Goal: Task Accomplishment & Management: Manage account settings

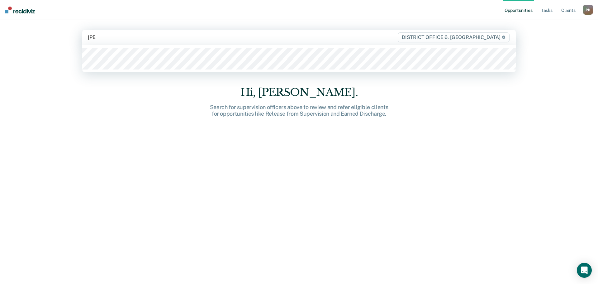
type input "[PERSON_NAME]"
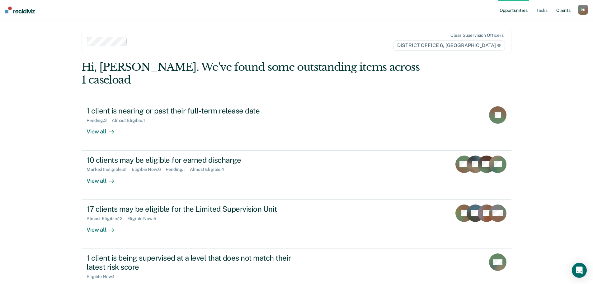
click at [565, 10] on link "Client s" at bounding box center [563, 10] width 17 height 20
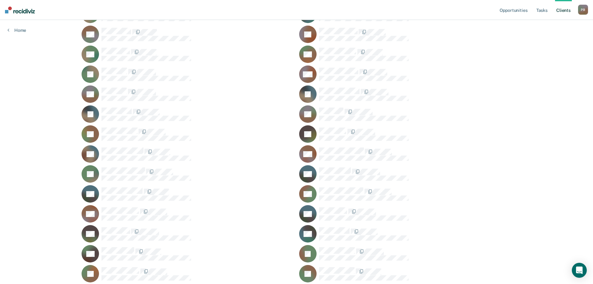
scroll to position [187, 0]
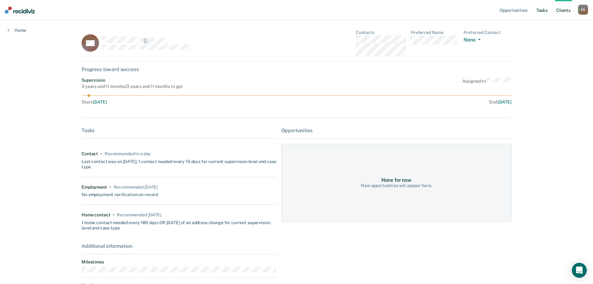
click at [544, 10] on link "Tasks" at bounding box center [542, 10] width 14 height 20
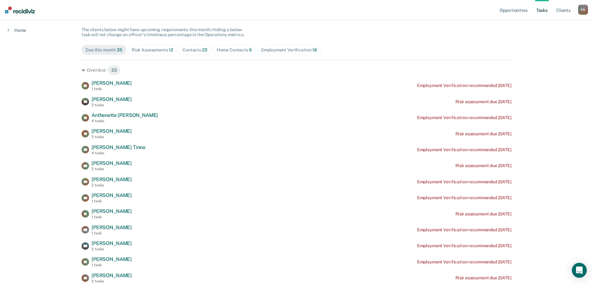
scroll to position [62, 0]
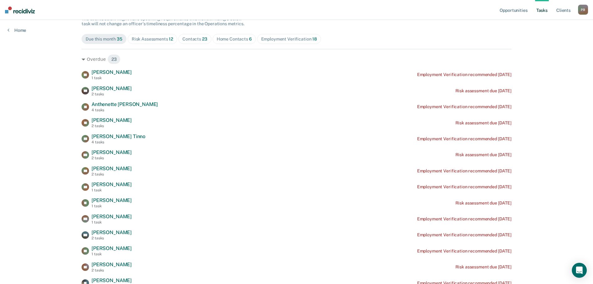
click at [158, 37] on div "Risk Assessments 12" at bounding box center [152, 38] width 41 height 5
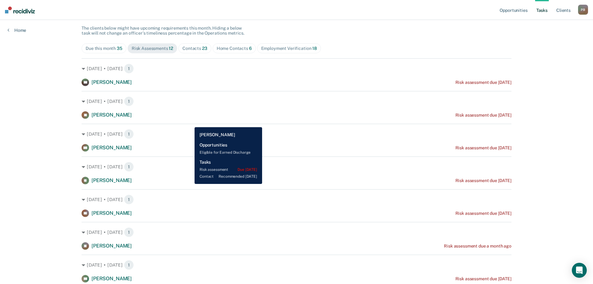
scroll to position [0, 0]
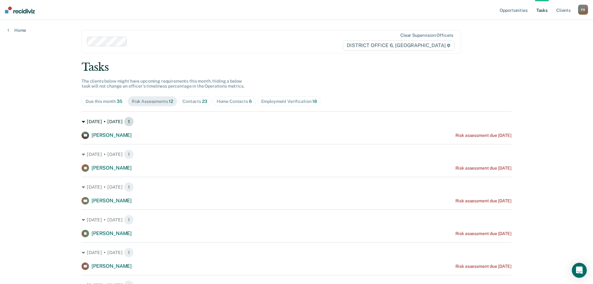
click at [106, 121] on div "[DATE] • [DATE] 1" at bounding box center [297, 121] width 430 height 10
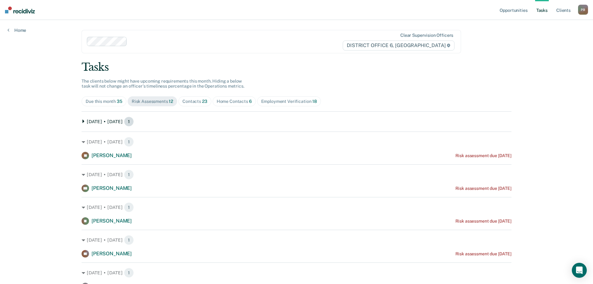
click at [107, 121] on div "[DATE] • [DATE] 1" at bounding box center [297, 121] width 430 height 10
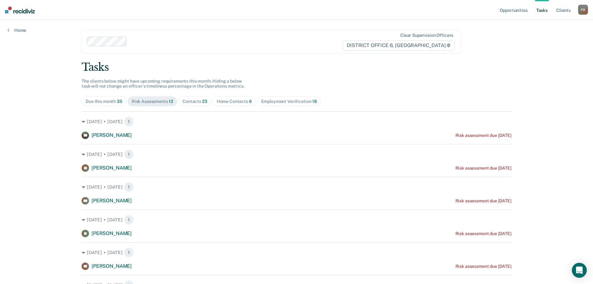
click at [156, 101] on div "Risk Assessments 12" at bounding box center [152, 101] width 41 height 5
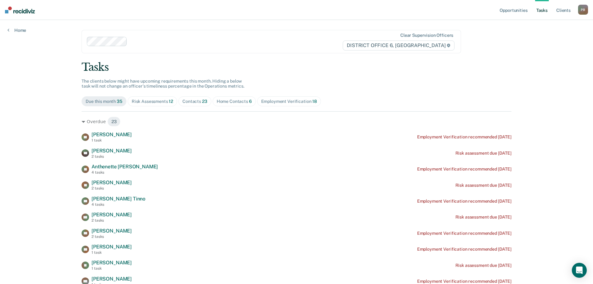
click at [98, 101] on div "Due this month 35" at bounding box center [104, 101] width 37 height 5
click at [291, 99] on div "Employment Verification 18" at bounding box center [289, 101] width 56 height 5
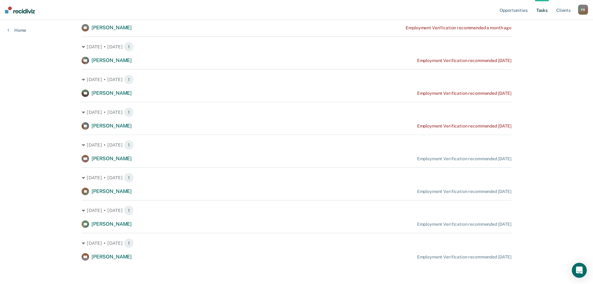
scroll to position [436, 0]
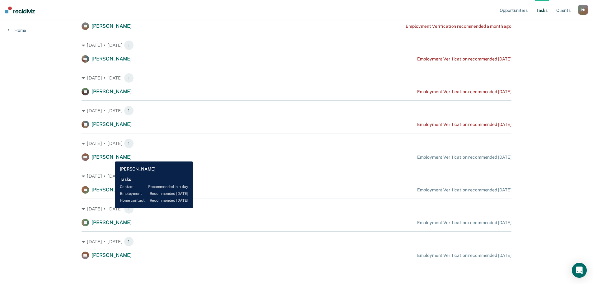
click at [112, 156] on span "[PERSON_NAME]" at bounding box center [112, 157] width 40 height 6
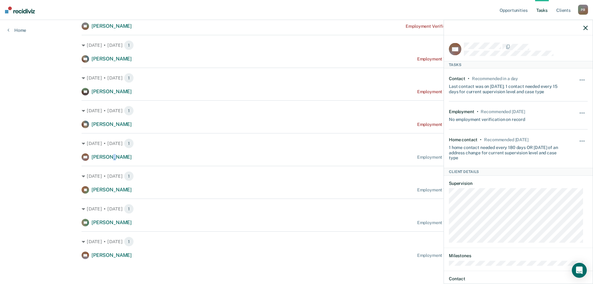
scroll to position [0, 0]
click at [582, 80] on span "button" at bounding box center [582, 80] width 1 height 1
click at [551, 83] on div "Last contact was on [DATE]; 1 contact needed every 15 days for current supervis…" at bounding box center [507, 87] width 116 height 13
click at [454, 77] on div "Contact" at bounding box center [457, 78] width 17 height 5
click at [462, 112] on div "Employment" at bounding box center [462, 111] width 26 height 5
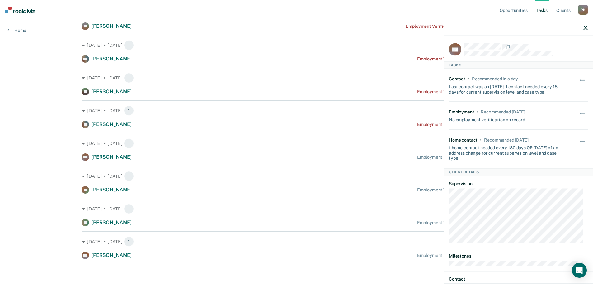
click at [455, 146] on div "1 home contact needed every 180 days OR [DATE] of an address change for current…" at bounding box center [507, 151] width 116 height 18
click at [584, 25] on button "button" at bounding box center [586, 27] width 4 height 5
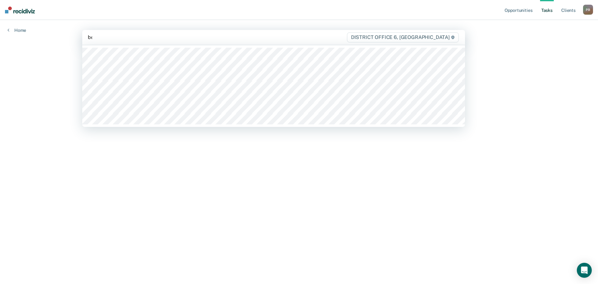
type input "ben"
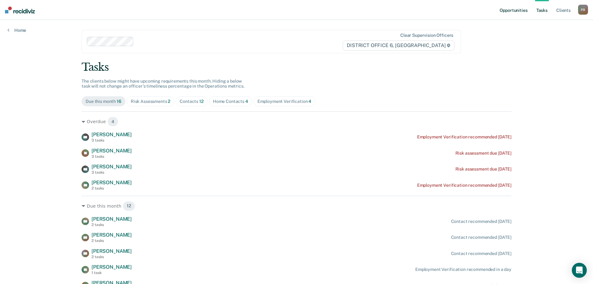
click at [521, 13] on link "Opportunities" at bounding box center [514, 10] width 30 height 20
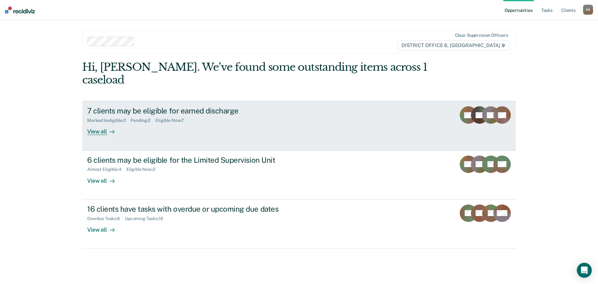
click at [181, 121] on div "7 clients may be eligible for earned discharge Marked Ineligible : 2 Pending : …" at bounding box center [204, 120] width 234 height 29
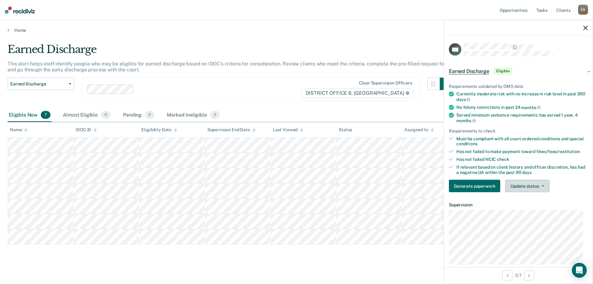
click at [518, 188] on button "Update status" at bounding box center [528, 186] width 44 height 12
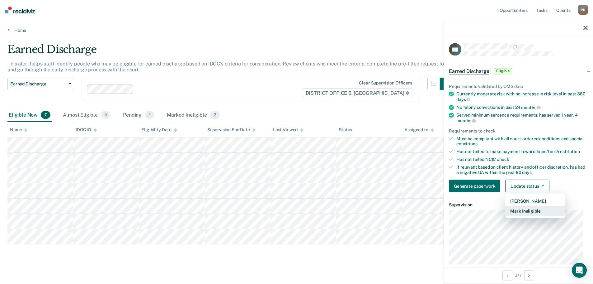
click at [530, 212] on button "Mark Ineligible" at bounding box center [536, 211] width 60 height 10
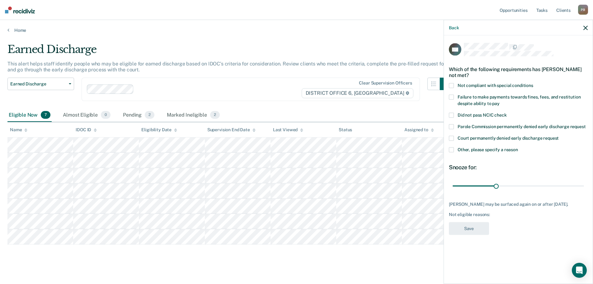
click at [452, 84] on span at bounding box center [451, 85] width 5 height 5
click at [472, 227] on button "Save" at bounding box center [469, 228] width 40 height 13
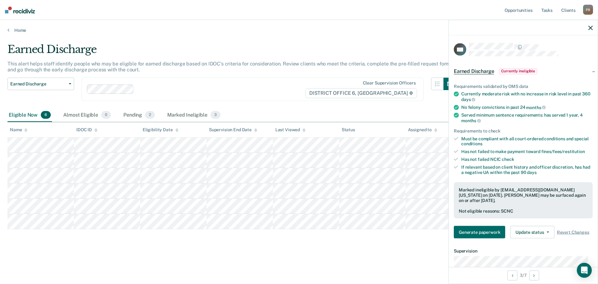
click at [590, 28] on icon "button" at bounding box center [590, 28] width 4 height 4
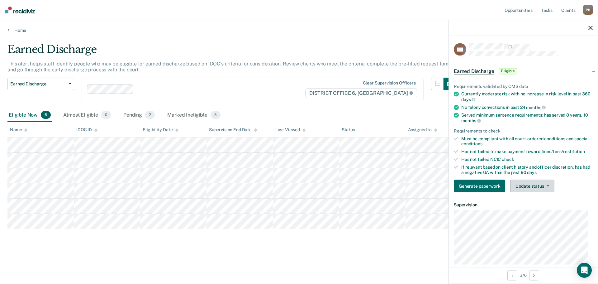
click at [524, 187] on button "Update status" at bounding box center [532, 186] width 44 height 12
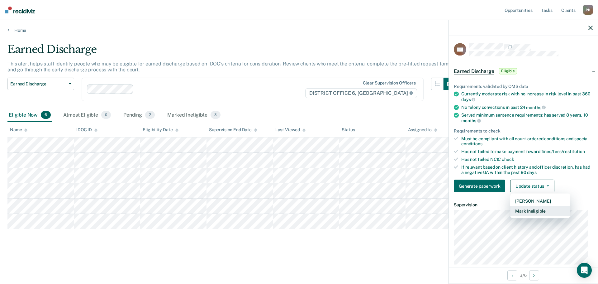
click at [534, 208] on button "Mark Ineligible" at bounding box center [540, 211] width 60 height 10
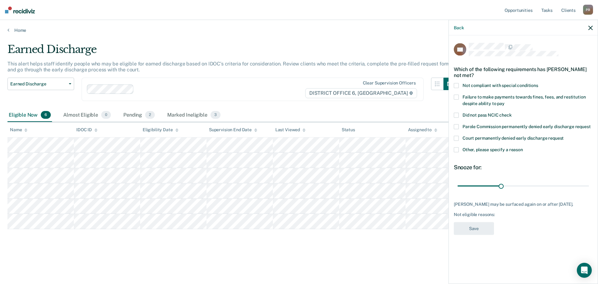
click at [455, 87] on span at bounding box center [456, 85] width 5 height 5
click at [458, 99] on label "Failure to make payments towards fines, fees, and restitution despite ability t…" at bounding box center [523, 101] width 139 height 13
click at [457, 83] on span at bounding box center [456, 85] width 5 height 5
click at [471, 226] on button "Save" at bounding box center [474, 228] width 40 height 13
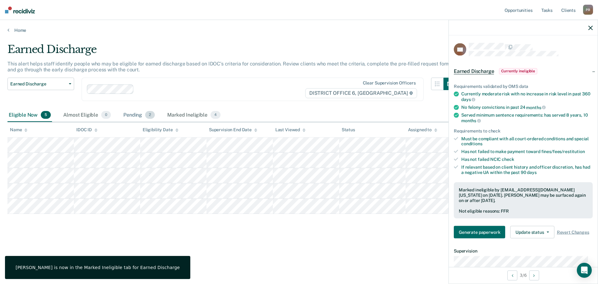
click at [132, 117] on div "Pending 2" at bounding box center [139, 115] width 34 height 14
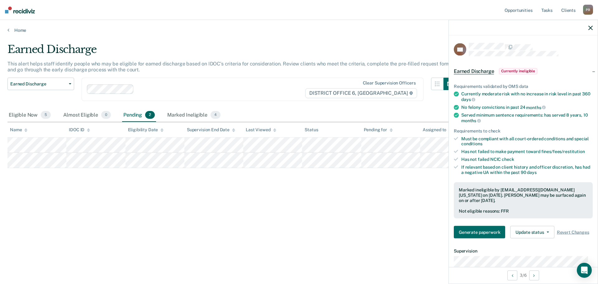
click at [590, 27] on icon "button" at bounding box center [590, 28] width 4 height 4
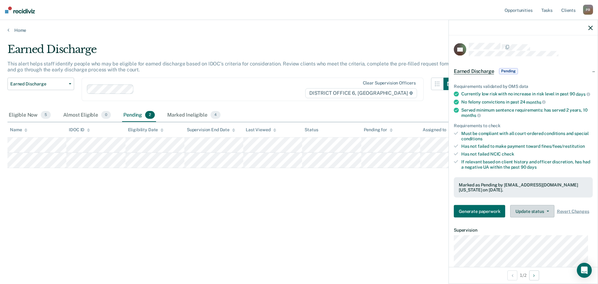
click at [534, 210] on button "Update status" at bounding box center [532, 211] width 44 height 12
click at [537, 207] on button "Update status" at bounding box center [532, 211] width 44 height 12
click at [590, 28] on icon "button" at bounding box center [590, 28] width 4 height 4
click at [589, 26] on icon "button" at bounding box center [590, 28] width 4 height 4
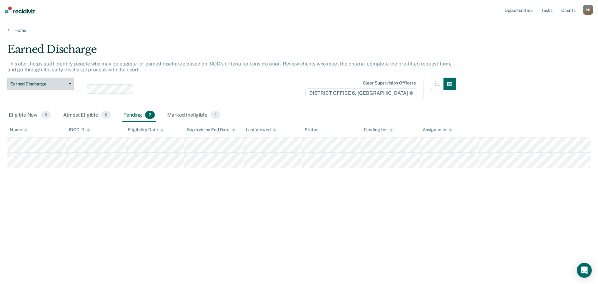
click at [43, 85] on span "Earned Discharge" at bounding box center [38, 83] width 56 height 5
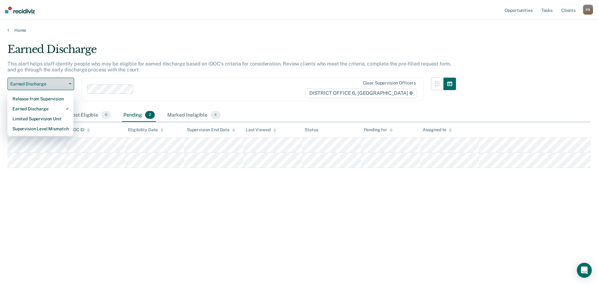
click at [59, 83] on span "Earned Discharge" at bounding box center [38, 83] width 56 height 5
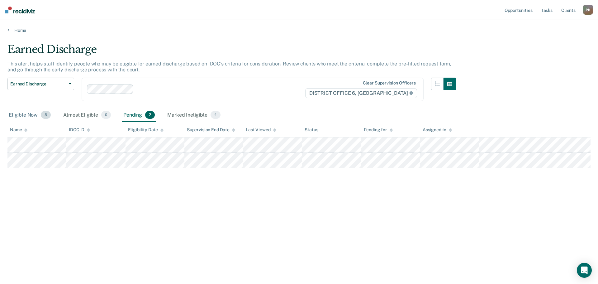
click at [31, 113] on div "Eligible Now 5" at bounding box center [29, 115] width 45 height 14
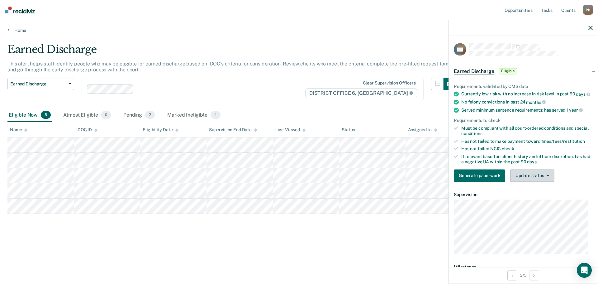
click at [526, 182] on button "Update status" at bounding box center [532, 175] width 44 height 12
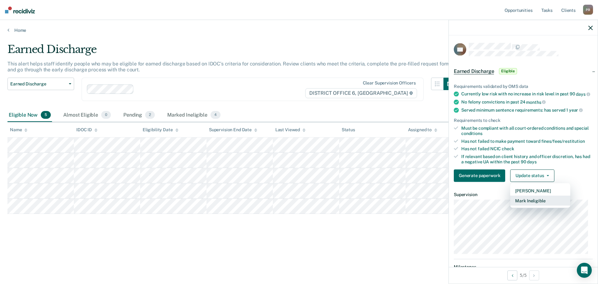
click at [529, 205] on button "Mark Ineligible" at bounding box center [540, 200] width 60 height 10
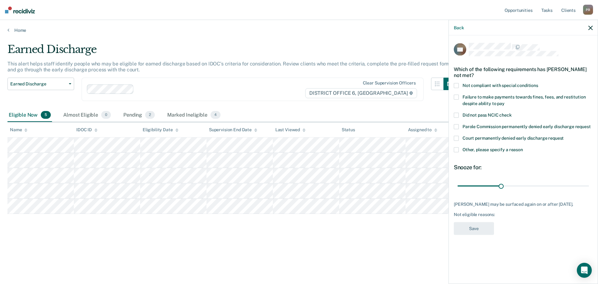
click at [455, 96] on span at bounding box center [456, 97] width 5 height 5
click at [479, 227] on button "Save" at bounding box center [474, 228] width 40 height 13
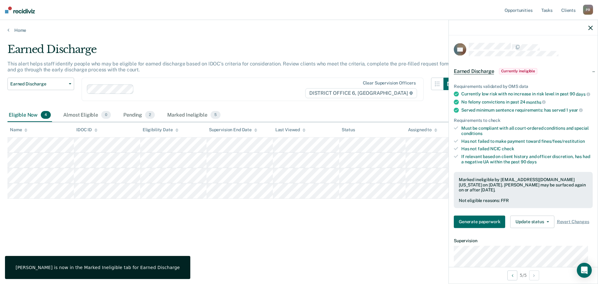
click at [588, 28] on icon "button" at bounding box center [590, 28] width 4 height 4
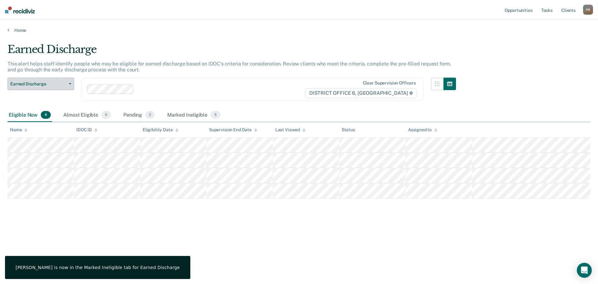
click at [31, 85] on span "Earned Discharge" at bounding box center [38, 83] width 56 height 5
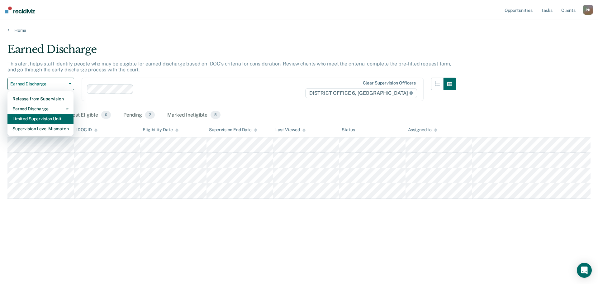
click at [40, 121] on div "Limited Supervision Unit" at bounding box center [40, 119] width 56 height 10
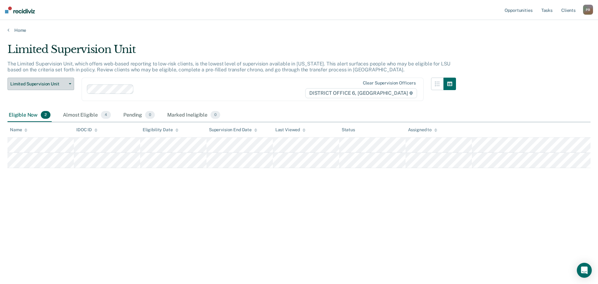
click at [59, 82] on span "Limited Supervision Unit" at bounding box center [38, 83] width 56 height 5
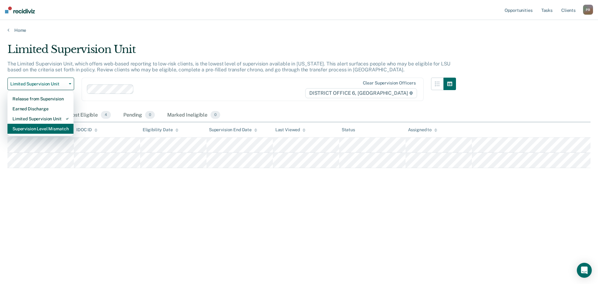
click at [55, 128] on div "Supervision Level Mismatch" at bounding box center [40, 129] width 56 height 10
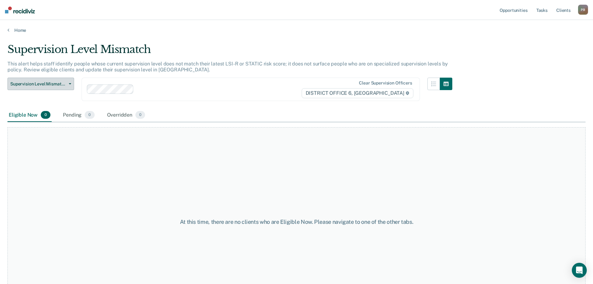
click at [49, 84] on span "Supervision Level Mismatch" at bounding box center [38, 83] width 56 height 5
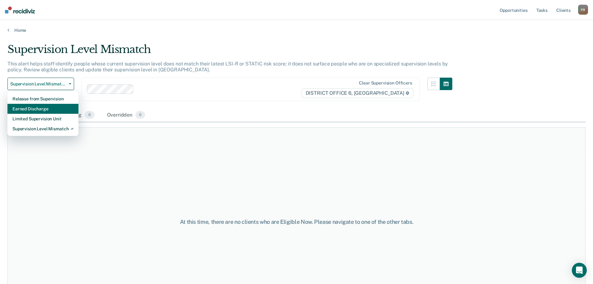
click at [49, 105] on div "Earned Discharge" at bounding box center [42, 109] width 61 height 10
